Goal: Transaction & Acquisition: Book appointment/travel/reservation

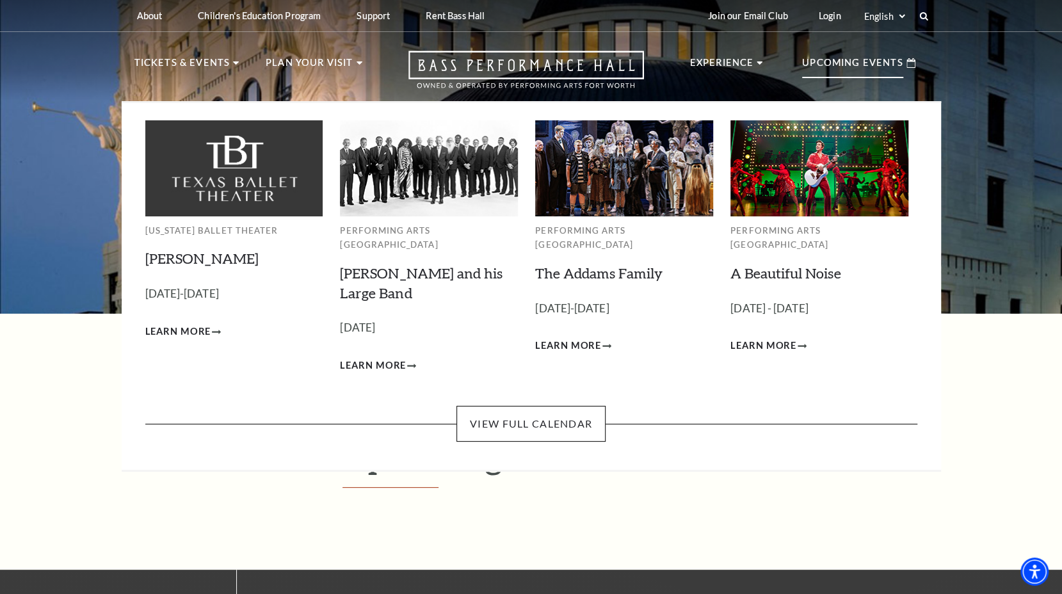
click at [874, 67] on p "Upcoming Events" at bounding box center [852, 66] width 101 height 23
click at [800, 264] on link "A Beautiful Noise" at bounding box center [785, 272] width 111 height 17
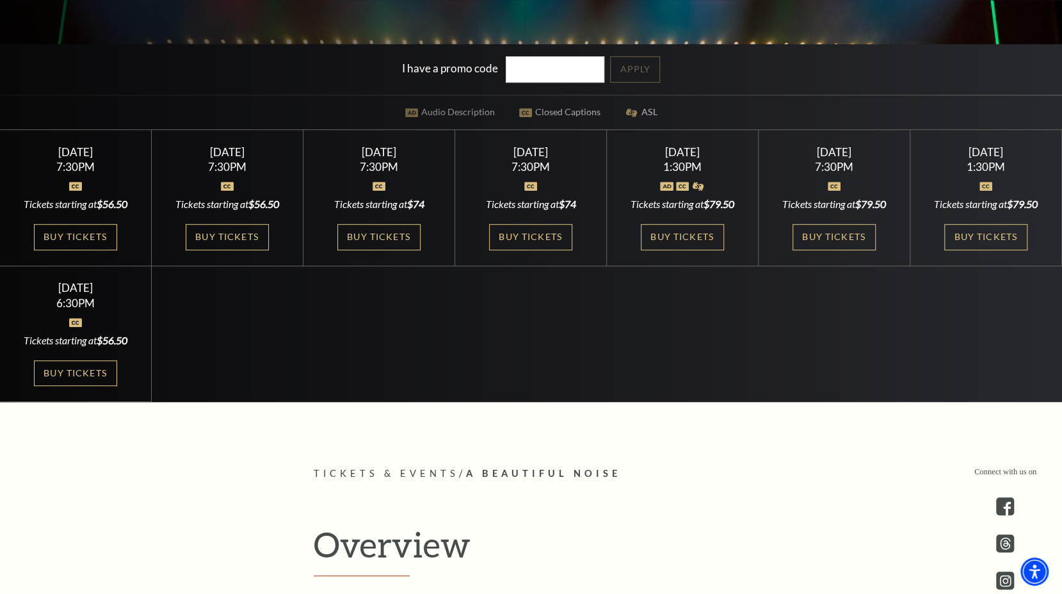
scroll to position [427, 0]
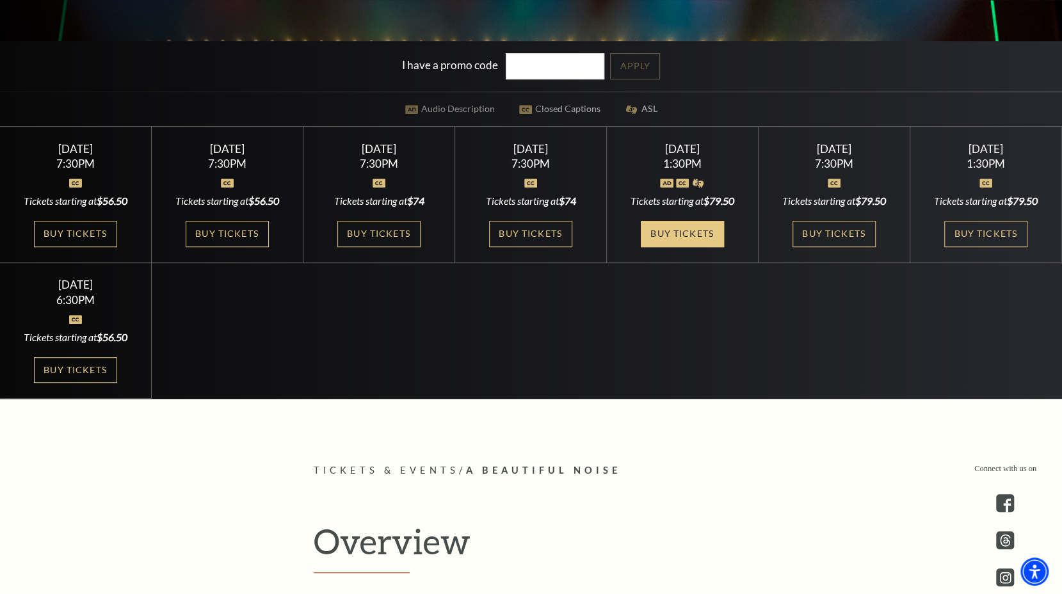
click at [675, 233] on link "Buy Tickets" at bounding box center [682, 234] width 83 height 26
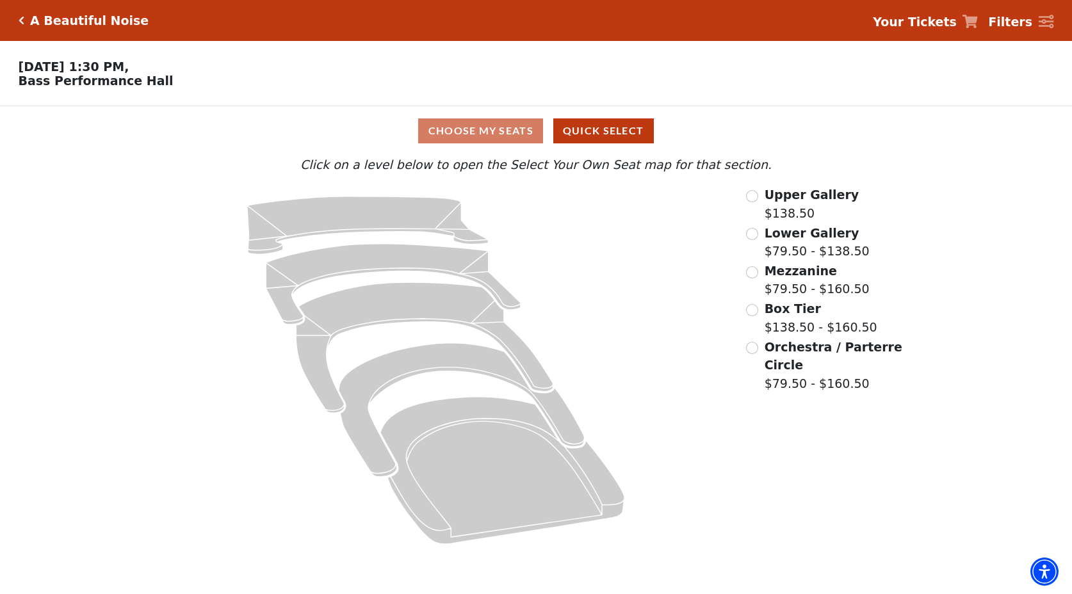
click at [746, 203] on div "Upper Gallery $138.50" at bounding box center [825, 204] width 158 height 36
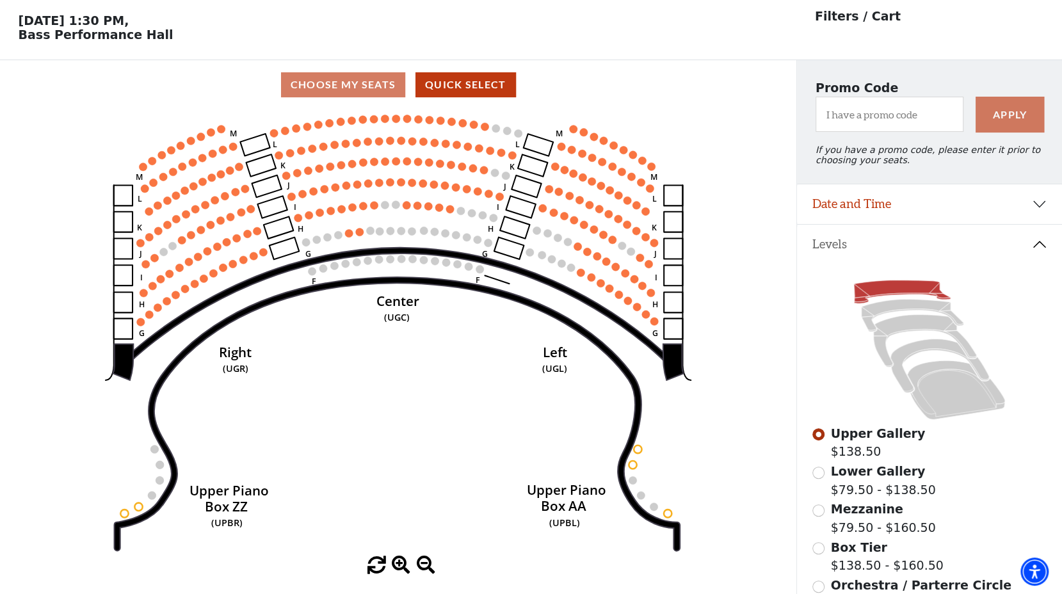
scroll to position [59, 0]
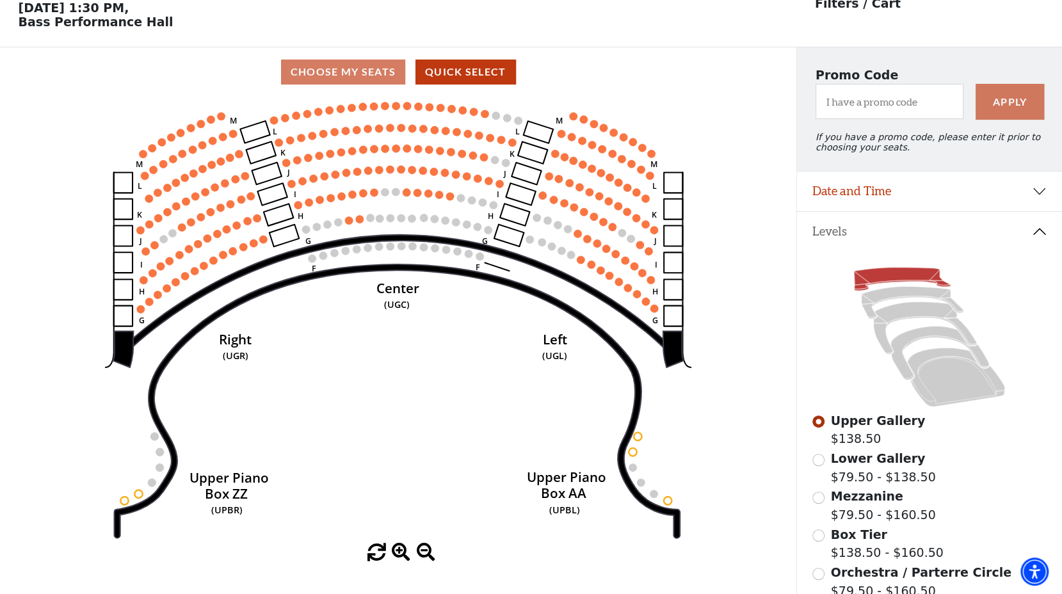
click at [408, 196] on circle at bounding box center [407, 192] width 8 height 8
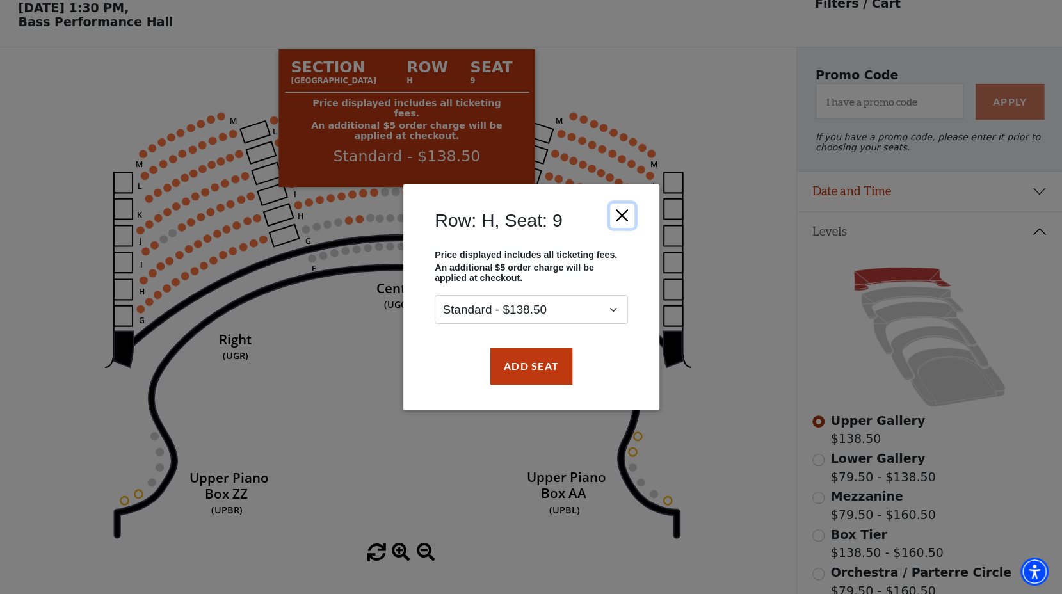
click at [623, 220] on button "Close" at bounding box center [621, 216] width 24 height 24
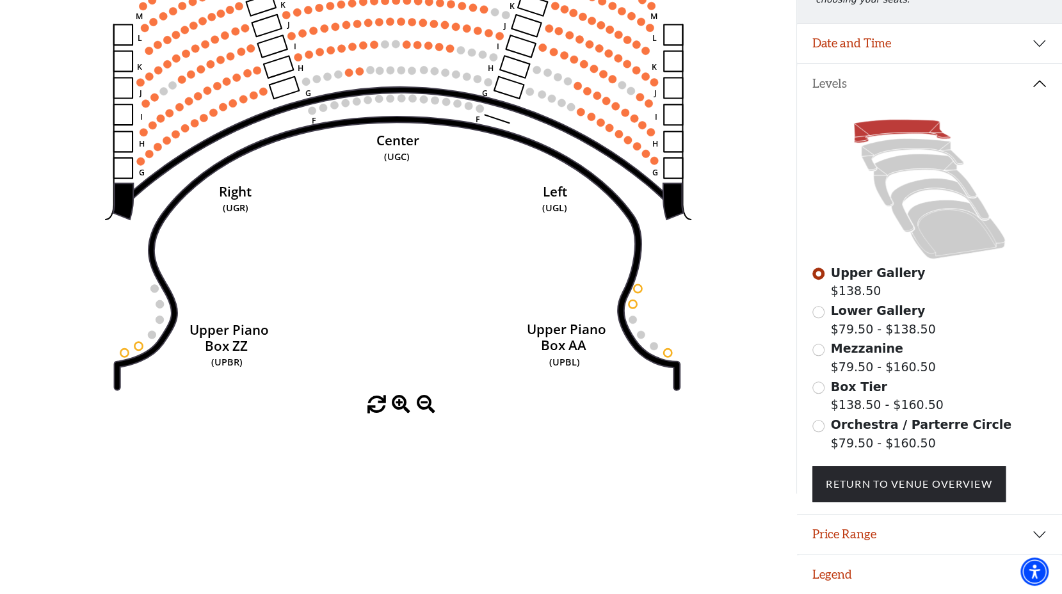
scroll to position [213, 0]
click at [819, 431] on input "Orchestra / Parterre Circle$79.50 - $160.50\a" at bounding box center [818, 426] width 12 height 12
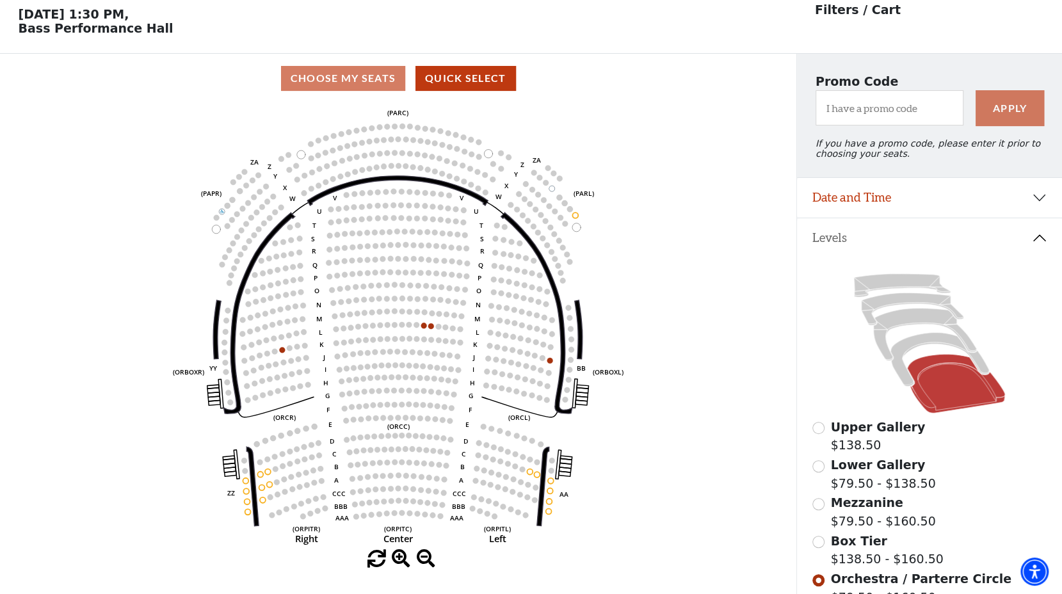
scroll to position [59, 0]
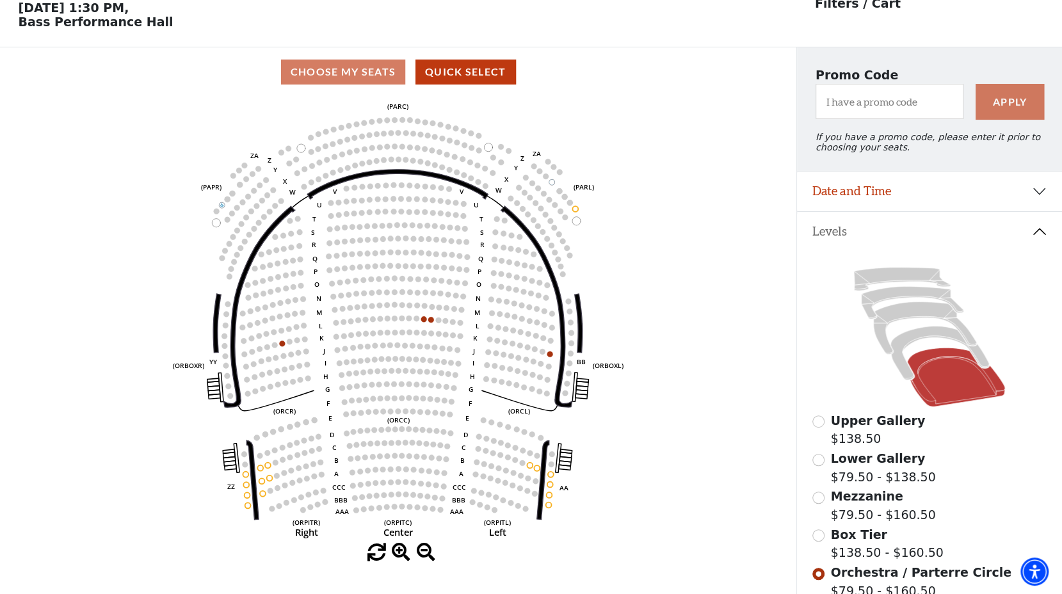
click at [853, 542] on span "Box Tier" at bounding box center [859, 534] width 56 height 14
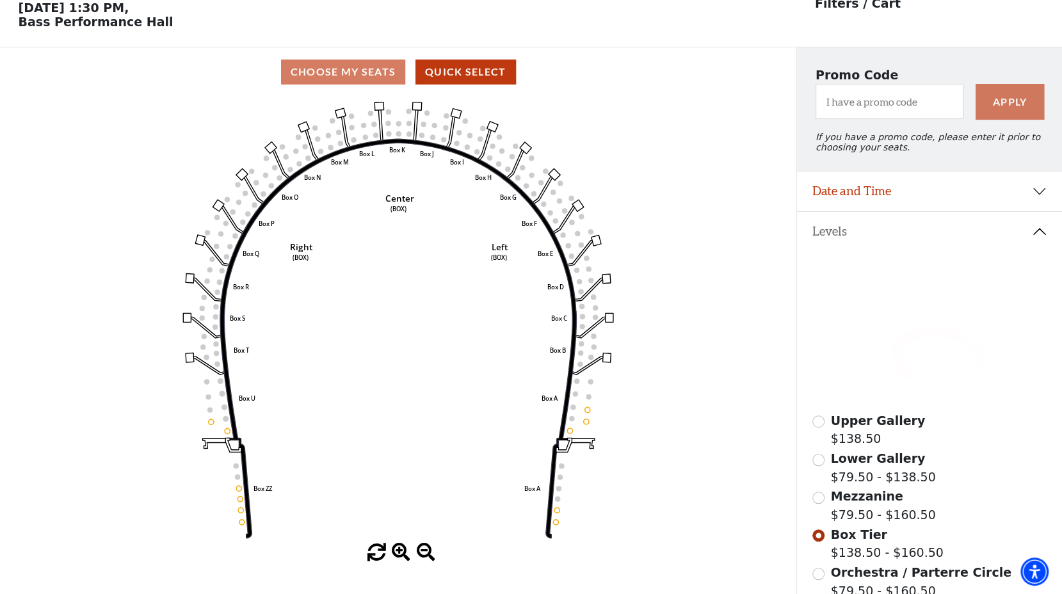
click at [854, 503] on span "Mezzanine" at bounding box center [867, 496] width 72 height 14
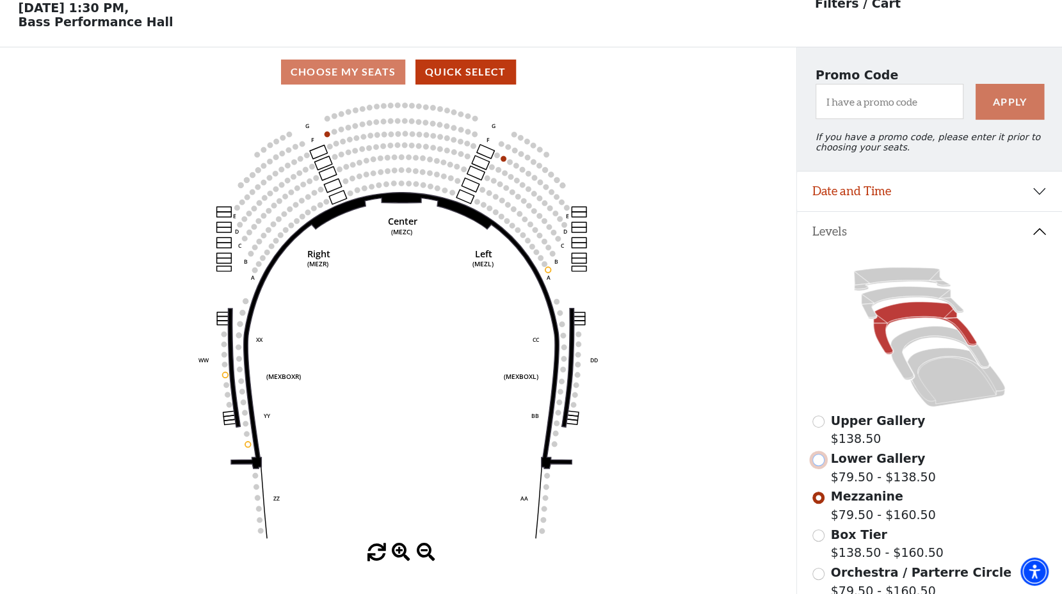
click at [816, 466] on input "Lower Gallery$79.50 - $138.50\a" at bounding box center [818, 460] width 12 height 12
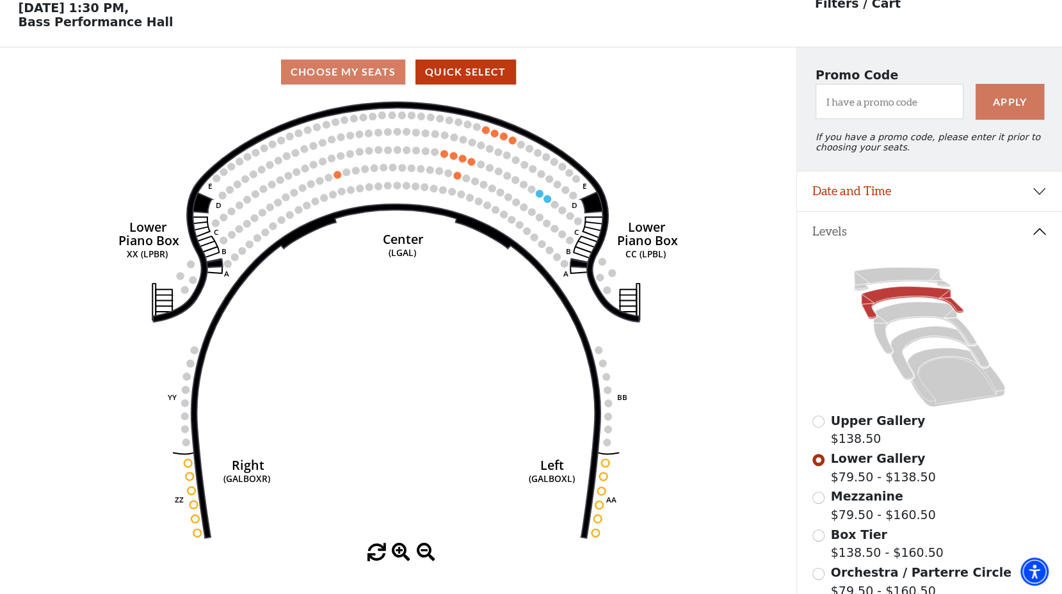
click at [817, 428] on input "Upper Gallery$138.50\a" at bounding box center [818, 421] width 12 height 12
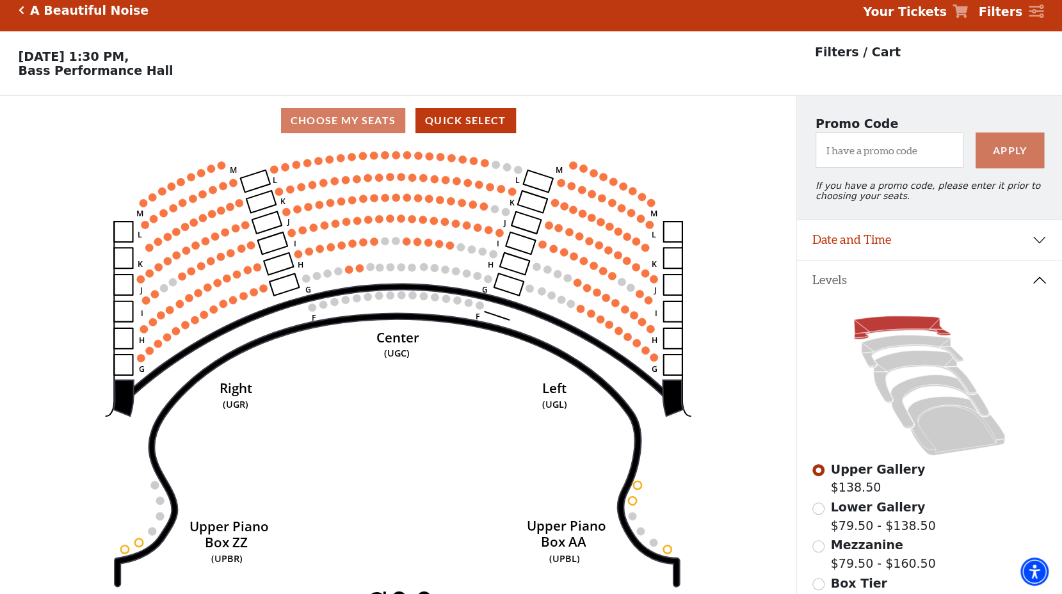
scroll to position [9, 0]
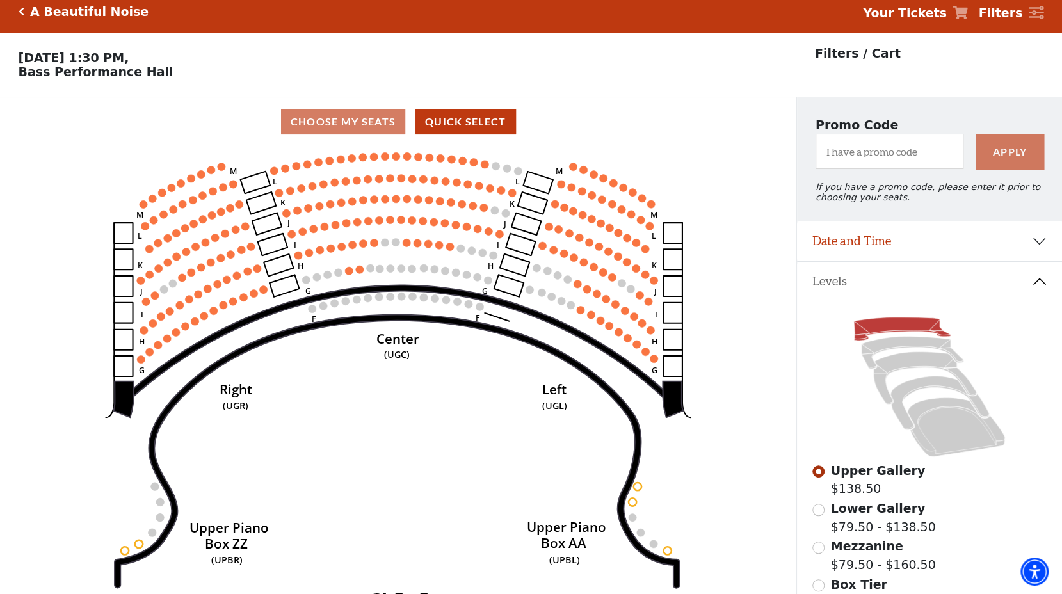
click at [1027, 331] on icon at bounding box center [929, 387] width 234 height 148
click at [1051, 238] on button "Date and Time" at bounding box center [929, 241] width 265 height 40
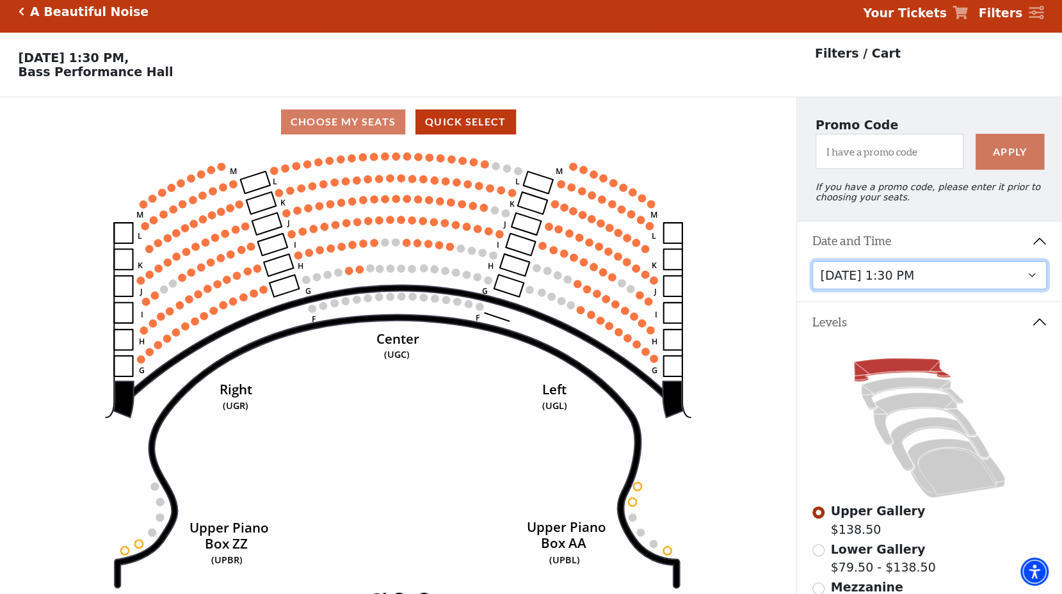
click at [1036, 284] on select "[DATE] 7:30 PM [DATE] 7:30 PM [DATE] 7:30 PM [DATE] 7:30 PM [DATE] 1:30 PM [DAT…" at bounding box center [929, 275] width 234 height 29
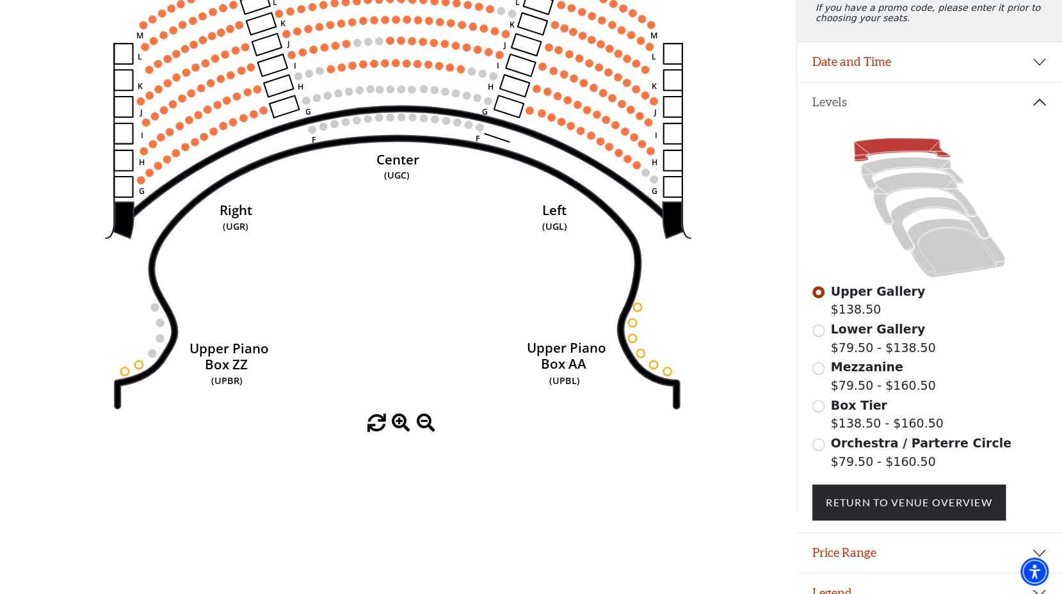
scroll to position [213, 0]
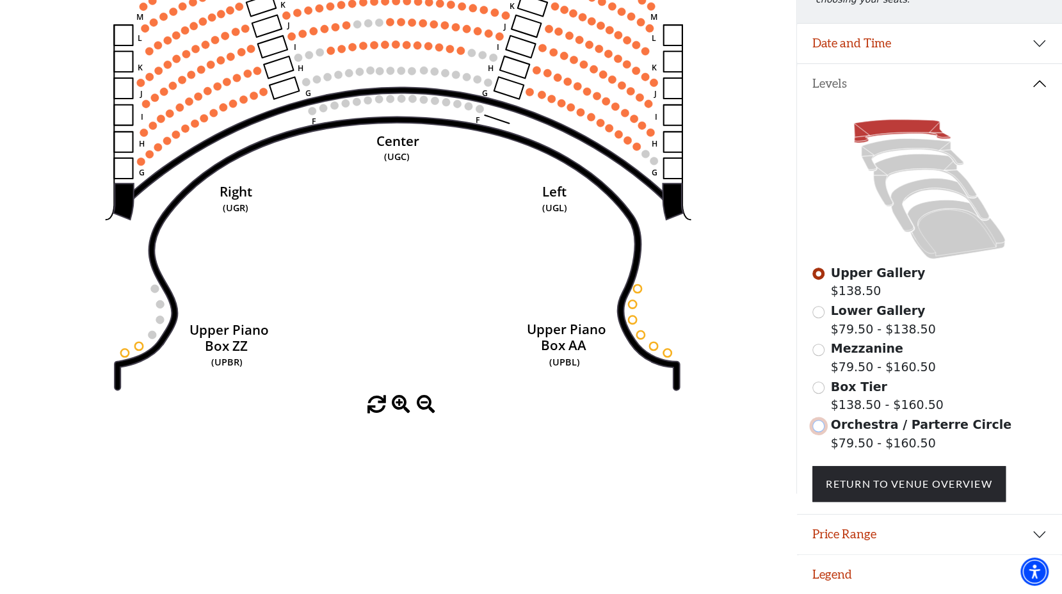
click at [822, 427] on input "Orchestra / Parterre Circle$79.50 - $160.50\a" at bounding box center [818, 426] width 12 height 12
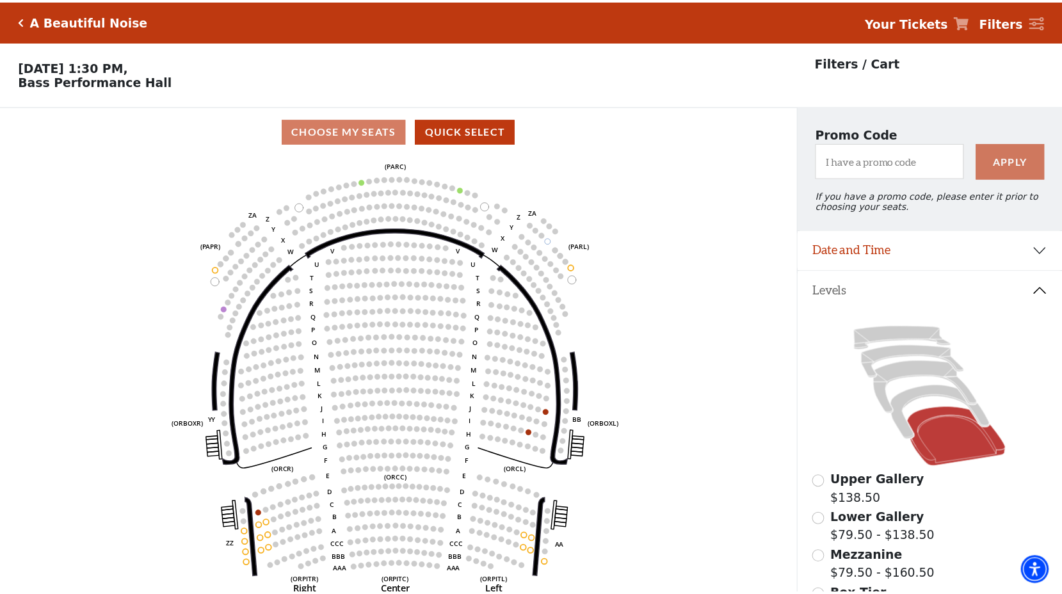
scroll to position [59, 0]
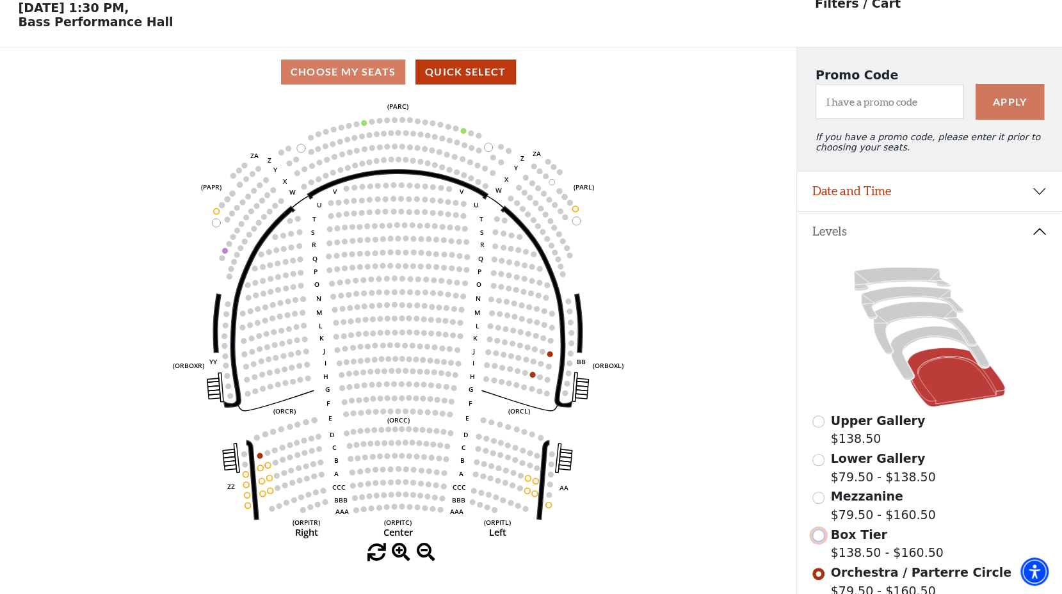
click at [820, 539] on input "Box Tier$138.50 - $160.50\a" at bounding box center [818, 535] width 12 height 12
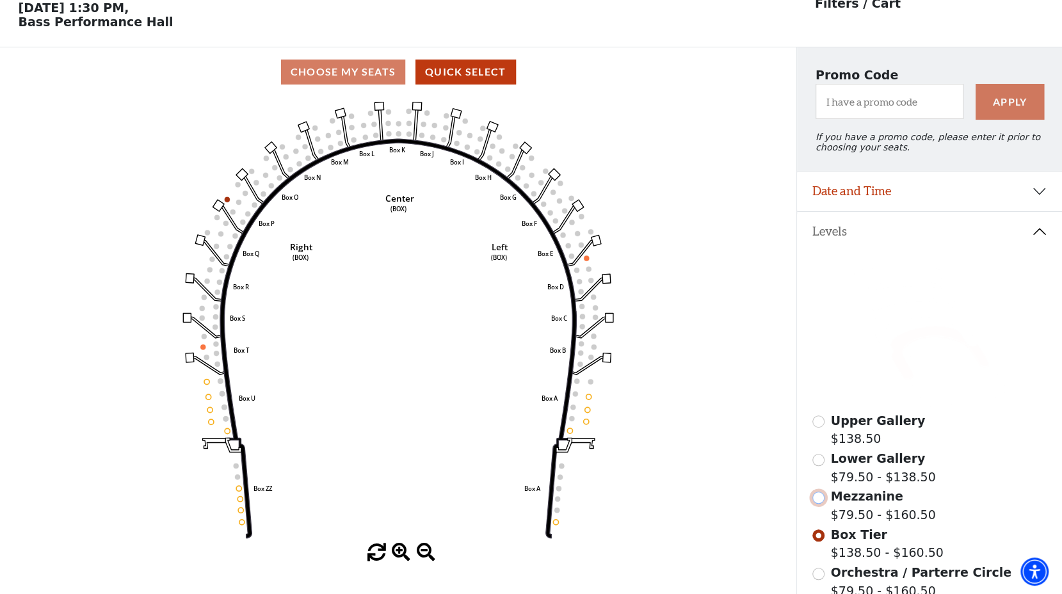
click at [819, 502] on input "Mezzanine$79.50 - $160.50\a" at bounding box center [818, 498] width 12 height 12
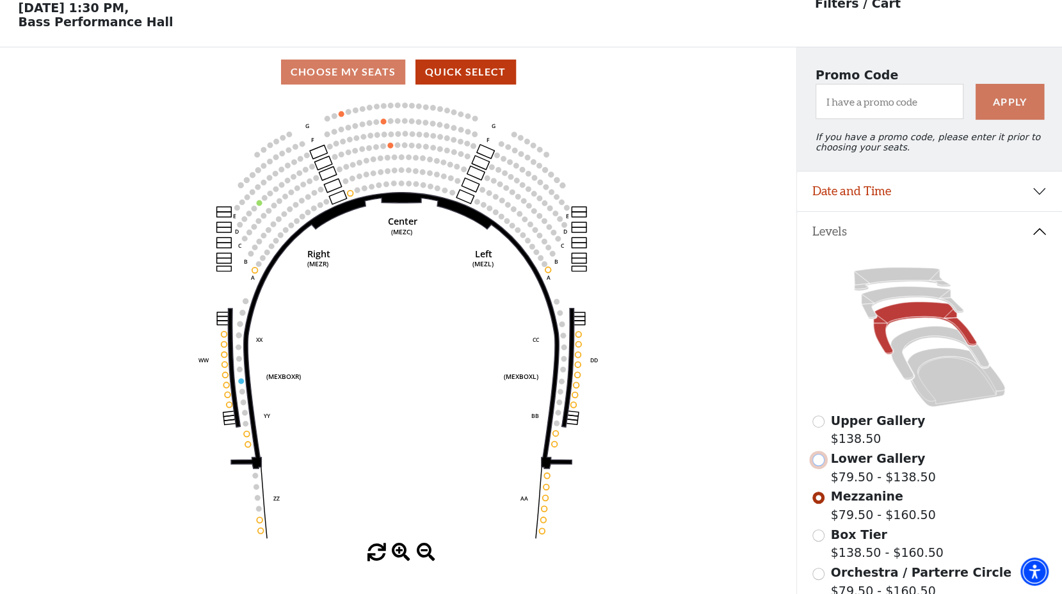
click at [817, 466] on input "Lower Gallery$79.50 - $138.50\a" at bounding box center [818, 460] width 12 height 12
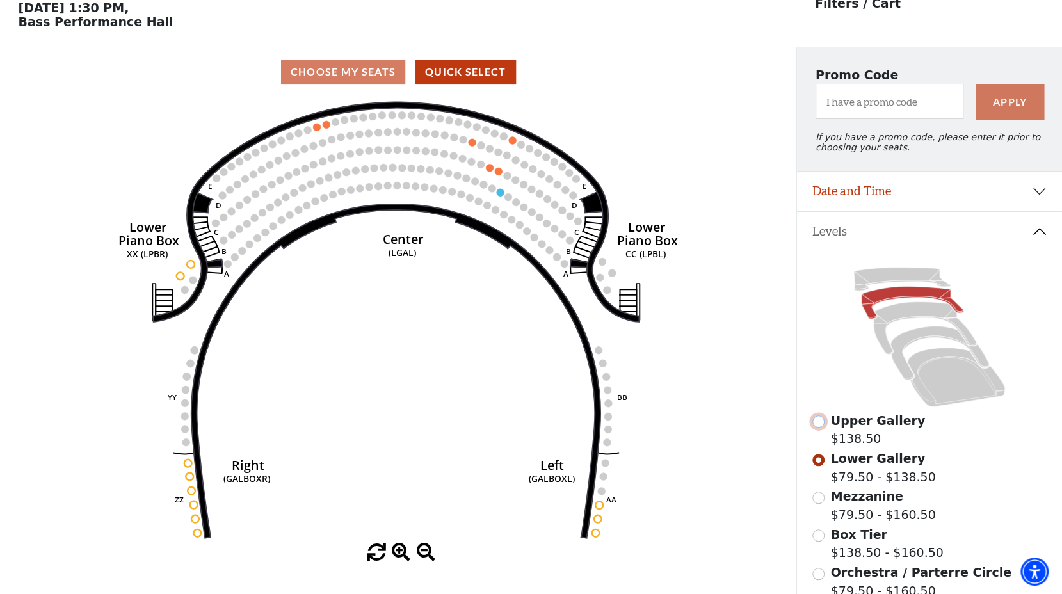
click at [821, 428] on input "Upper Gallery$138.50\a" at bounding box center [818, 421] width 12 height 12
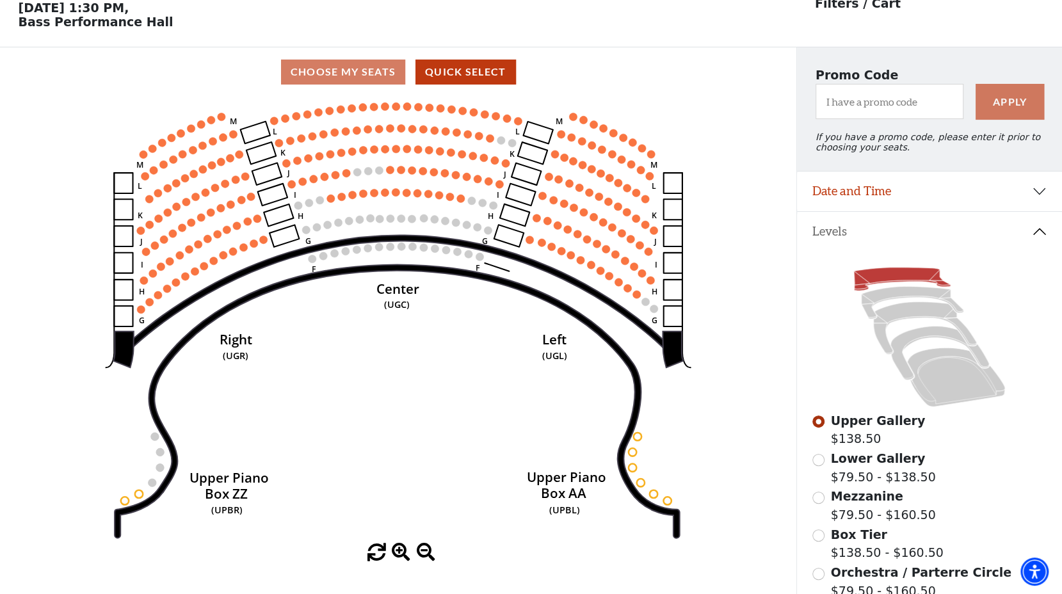
click at [399, 198] on icon "Center (UGC) Right (UGR) Left (UGL) Upper Piano Box ZZ (UPBR) Upper Piano Box A…" at bounding box center [398, 320] width 717 height 447
click at [395, 195] on circle at bounding box center [396, 192] width 8 height 8
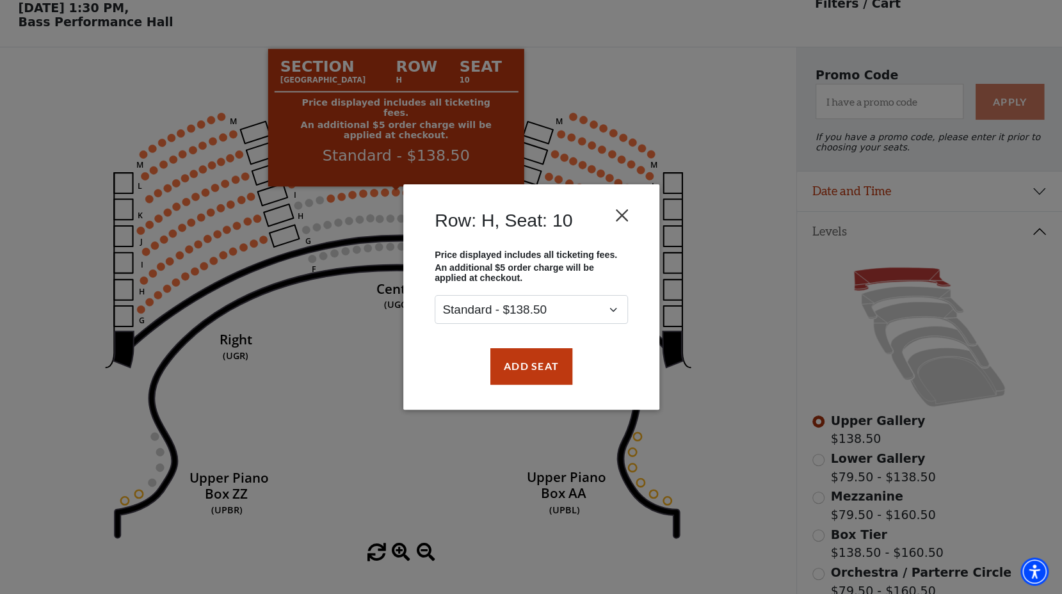
click at [619, 214] on button "Close" at bounding box center [621, 216] width 24 height 24
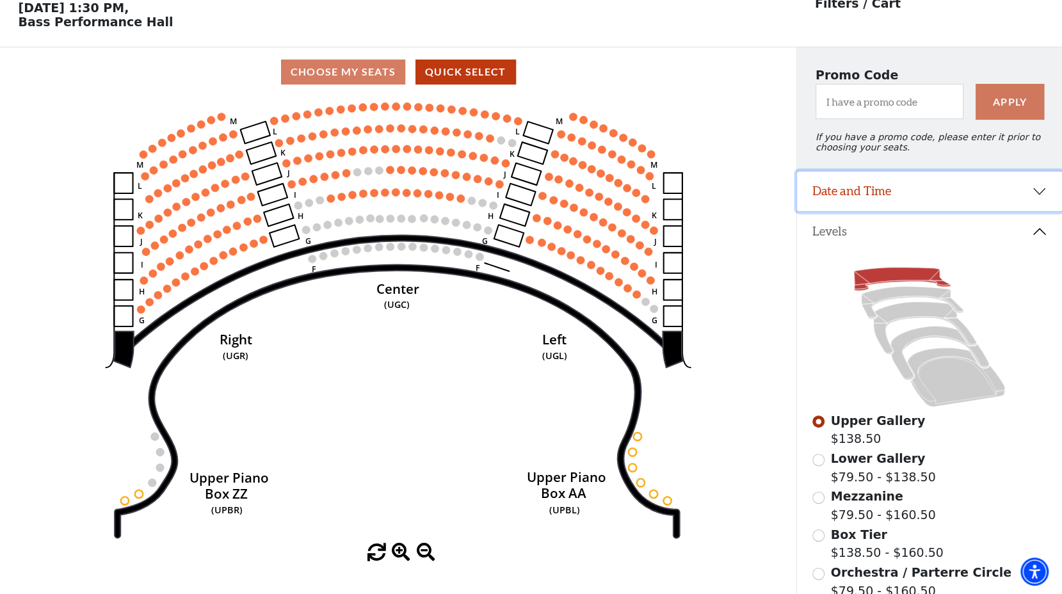
click at [1042, 200] on button "Date and Time" at bounding box center [929, 192] width 265 height 40
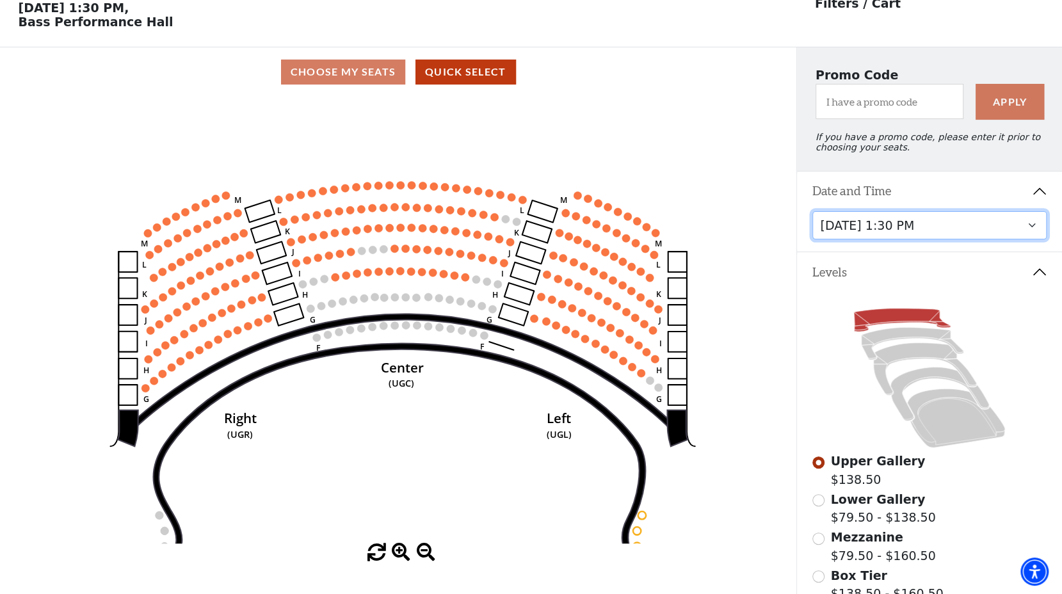
click at [1035, 233] on select "[DATE] 7:30 PM [DATE] 7:30 PM [DATE] 7:30 PM [DATE] 7:30 PM [DATE] 1:30 PM [DAT…" at bounding box center [929, 225] width 234 height 29
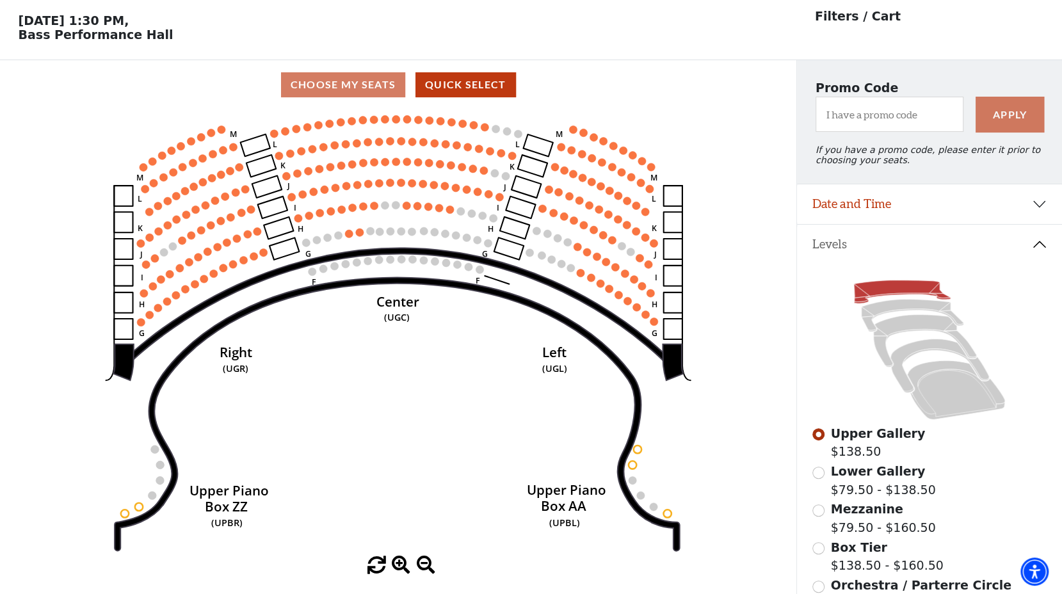
scroll to position [59, 0]
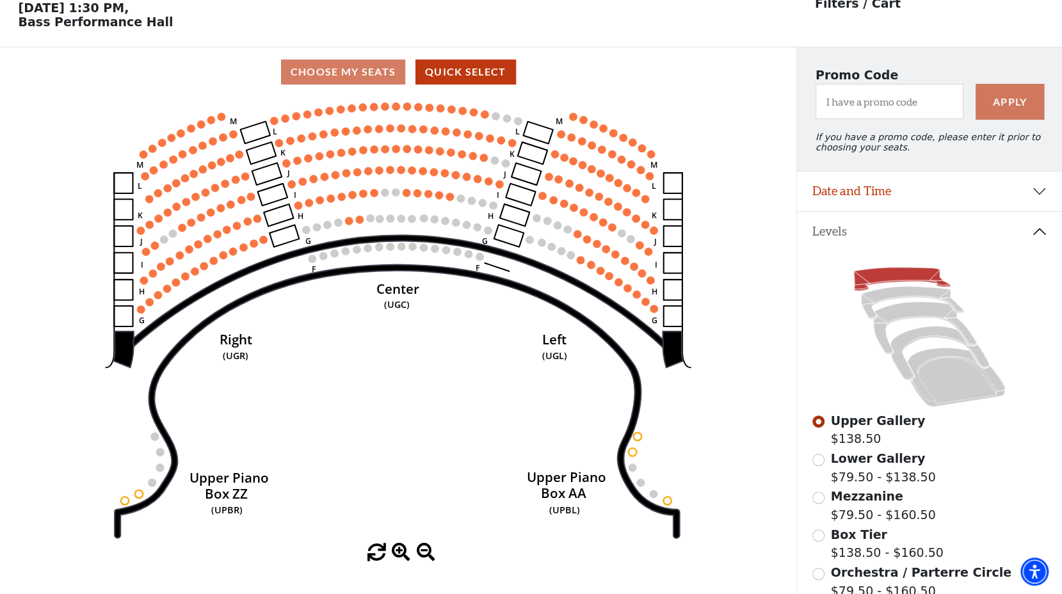
click at [823, 469] on div "Lower Gallery $79.50 - $138.50" at bounding box center [929, 467] width 234 height 36
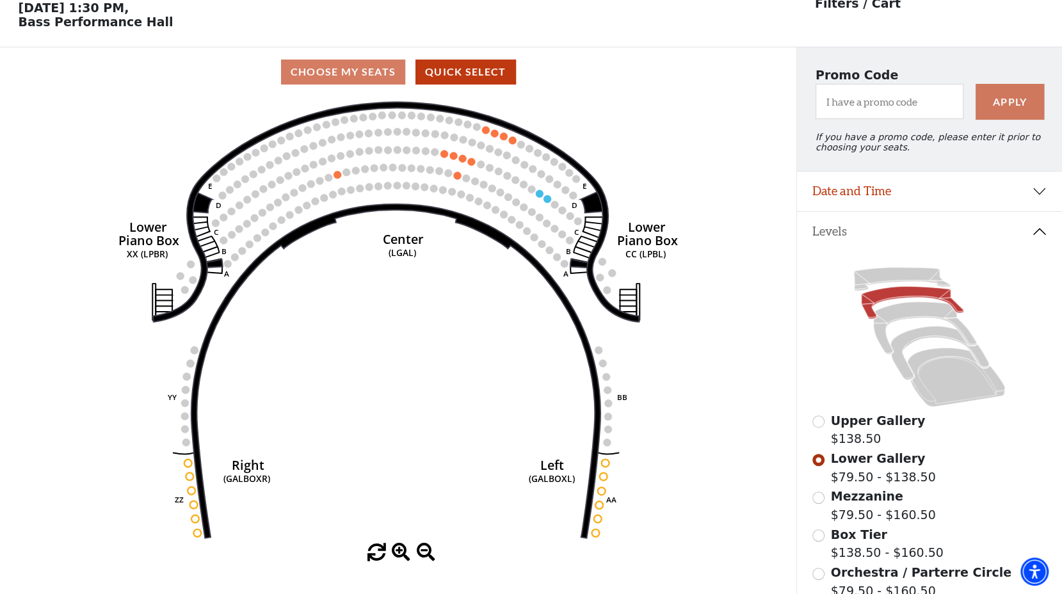
click at [467, 182] on circle at bounding box center [466, 178] width 8 height 8
click at [459, 161] on circle at bounding box center [463, 159] width 8 height 8
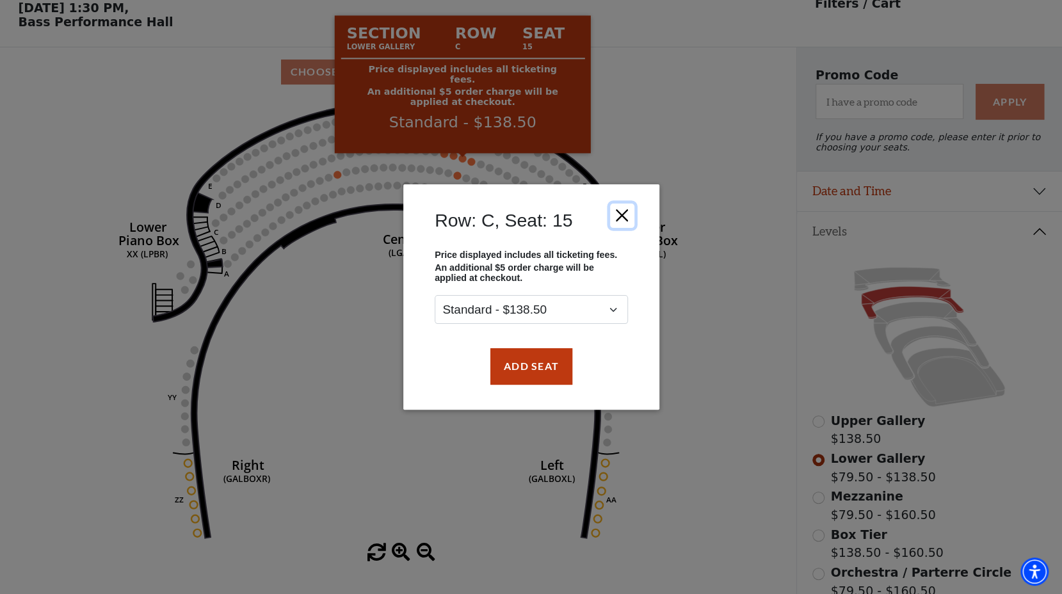
click at [612, 221] on button "Close" at bounding box center [621, 216] width 24 height 24
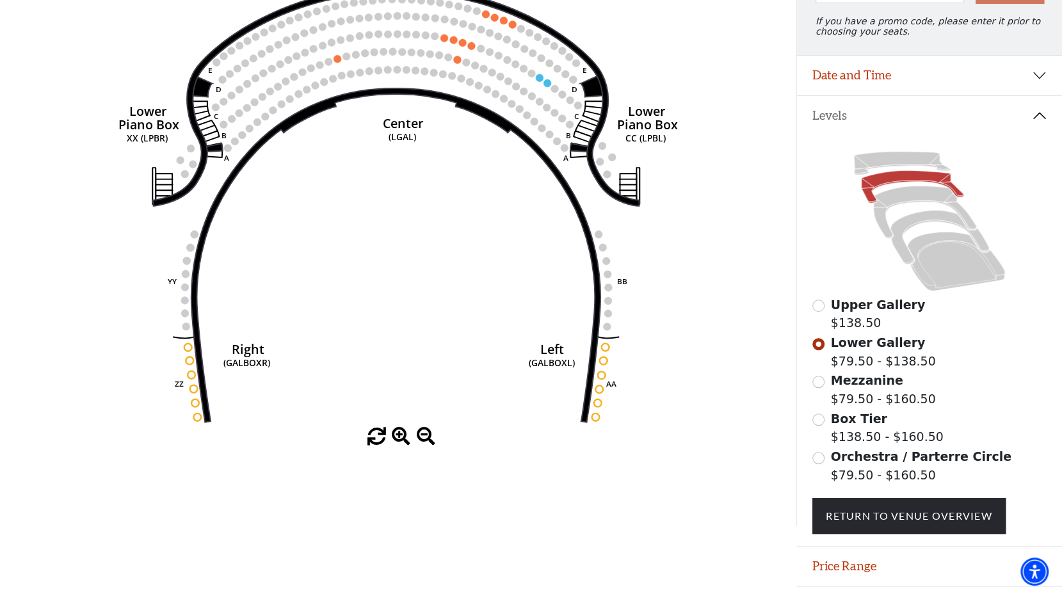
scroll to position [177, 0]
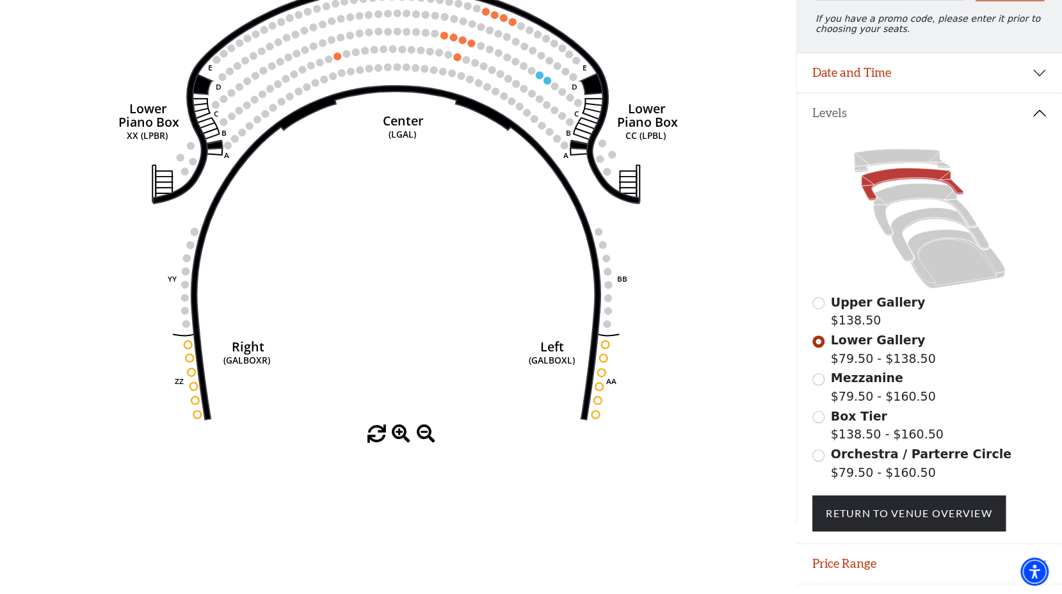
click at [819, 385] on input "Mezzanine$79.50 - $160.50\a" at bounding box center [818, 379] width 12 height 12
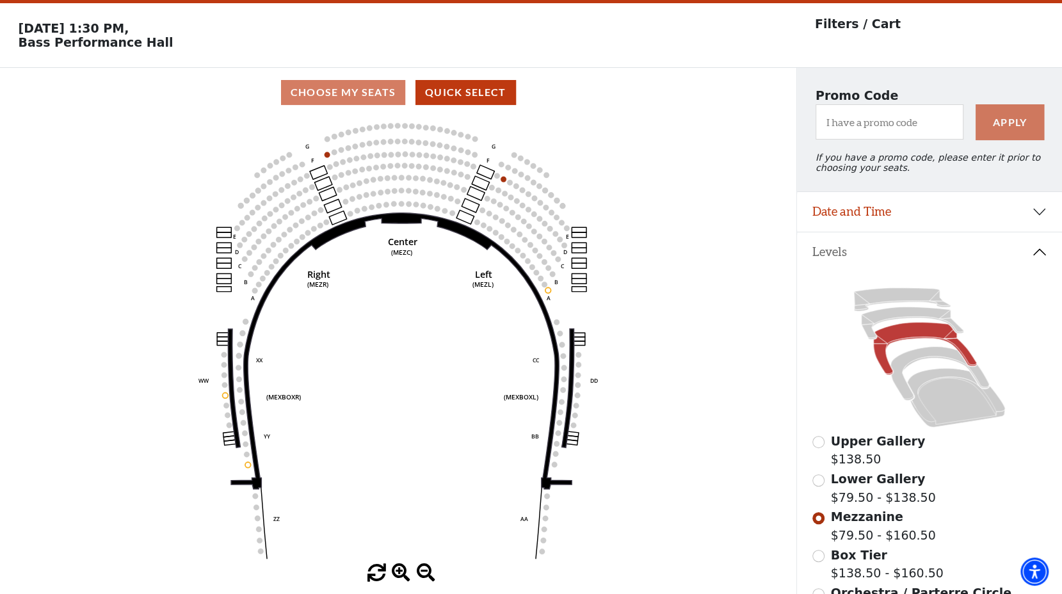
scroll to position [0, 0]
